Goal: Information Seeking & Learning: Learn about a topic

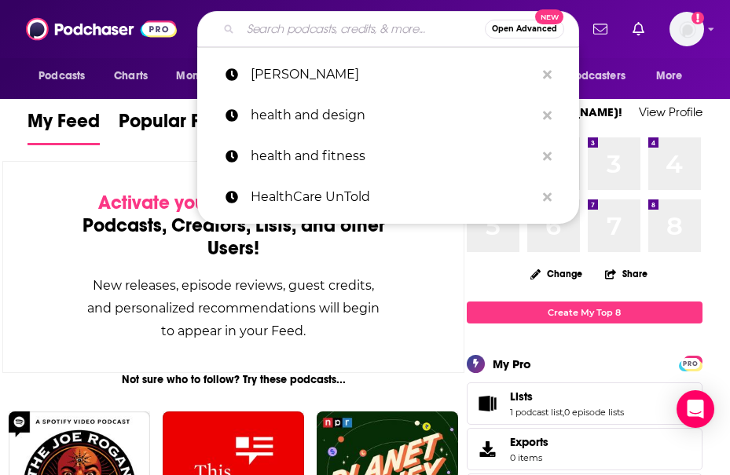
click at [300, 28] on input "Search podcasts, credits, & more..." at bounding box center [362, 29] width 244 height 25
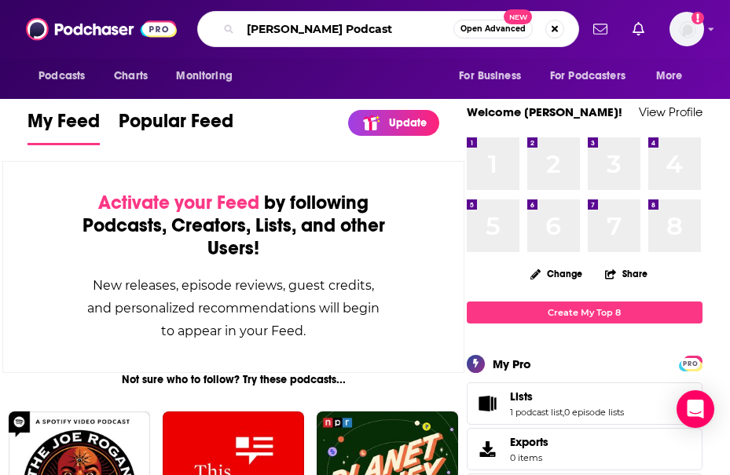
type input "[PERSON_NAME] Podcast"
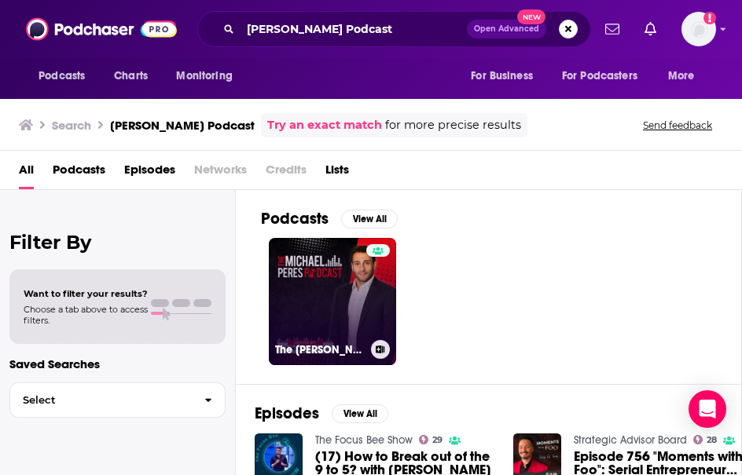
click at [322, 297] on link "The [PERSON_NAME] Podcast" at bounding box center [332, 301] width 127 height 127
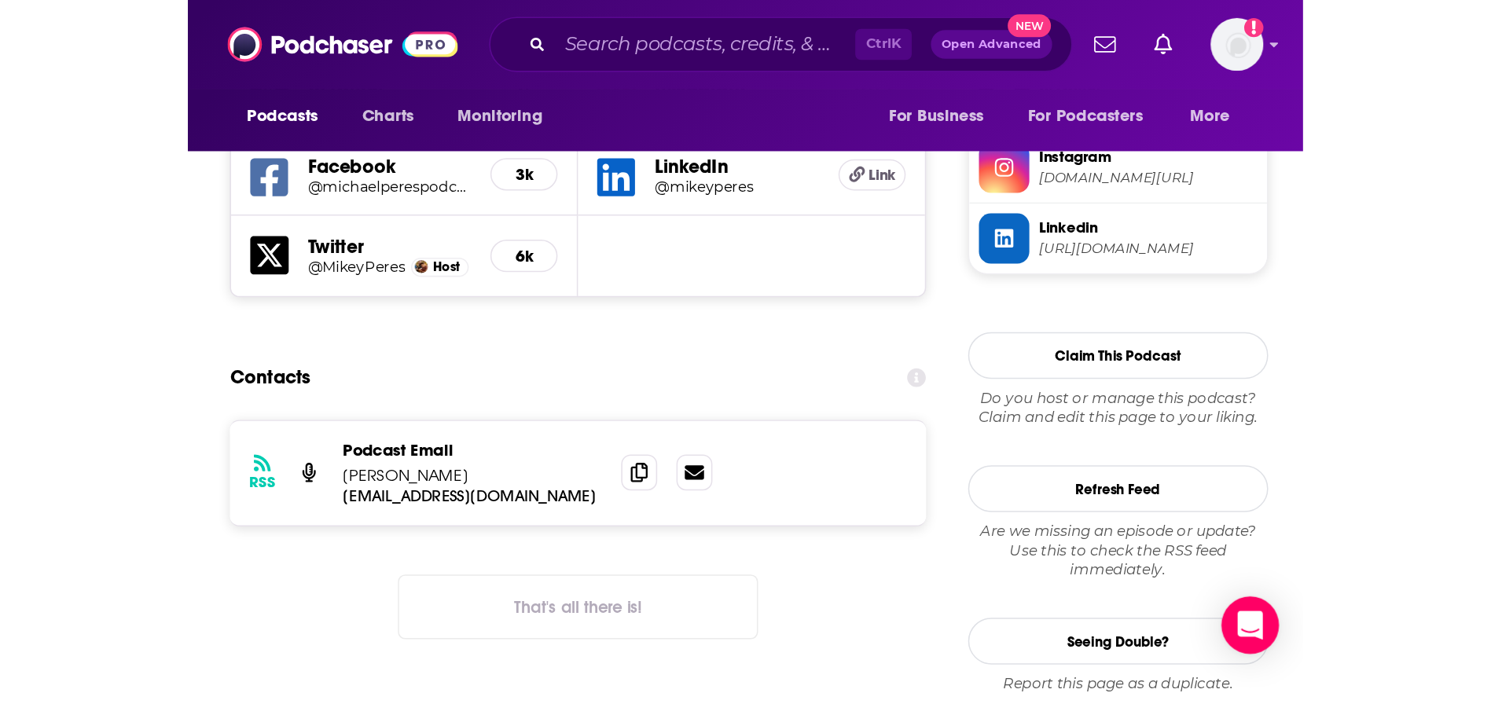
scroll to position [1493, 0]
